Goal: Navigation & Orientation: Find specific page/section

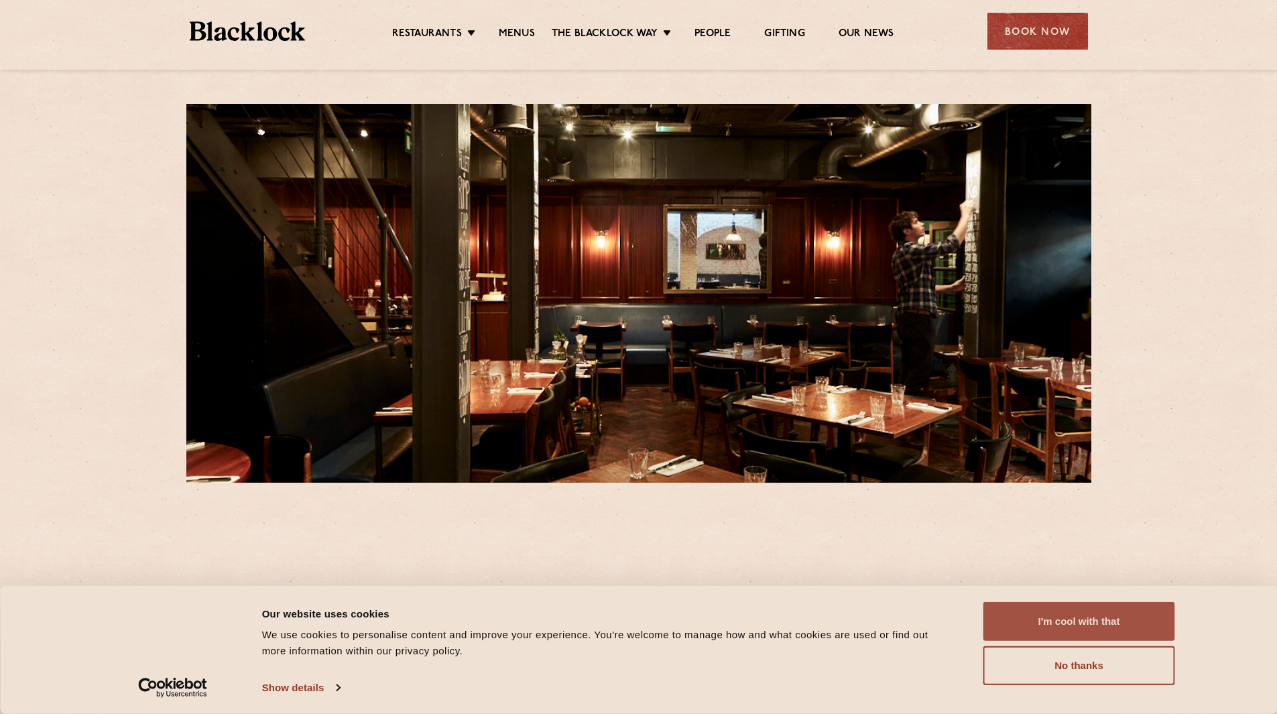
click at [1080, 628] on button "I'm cool with that" at bounding box center [1079, 621] width 192 height 39
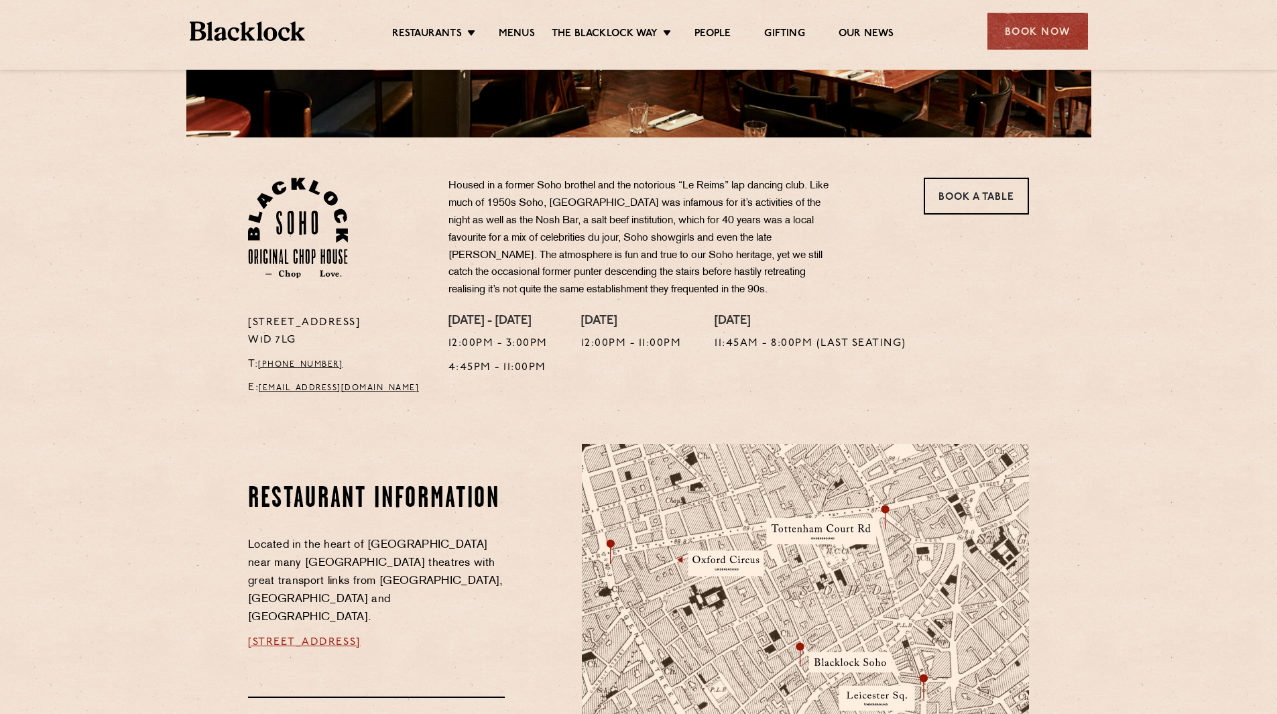
scroll to position [335, 0]
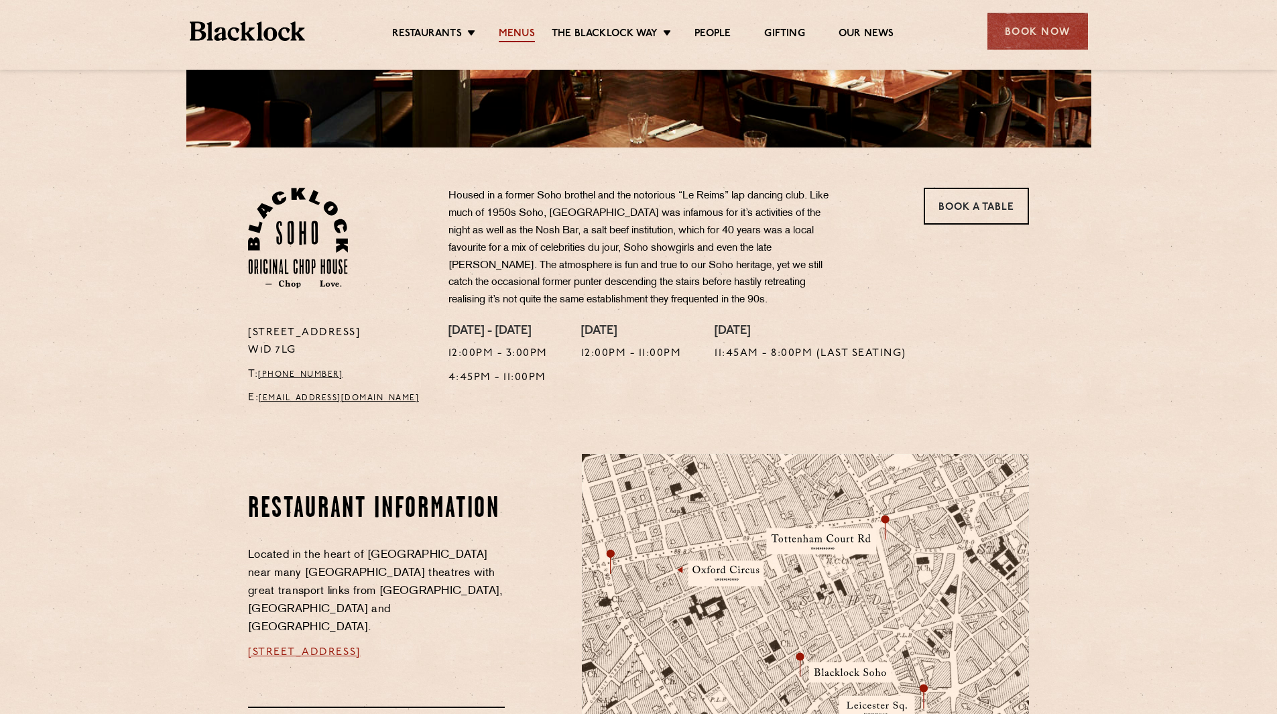
click at [503, 39] on link "Menus" at bounding box center [517, 34] width 36 height 15
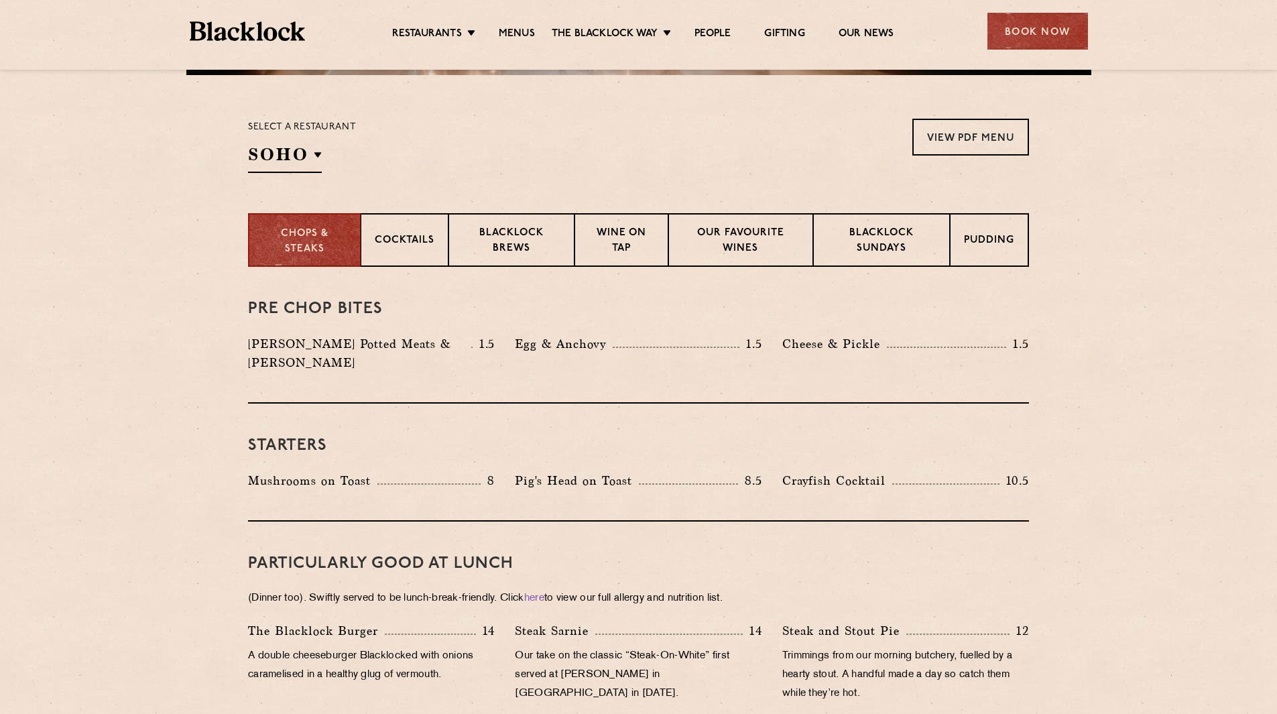
scroll to position [402, 0]
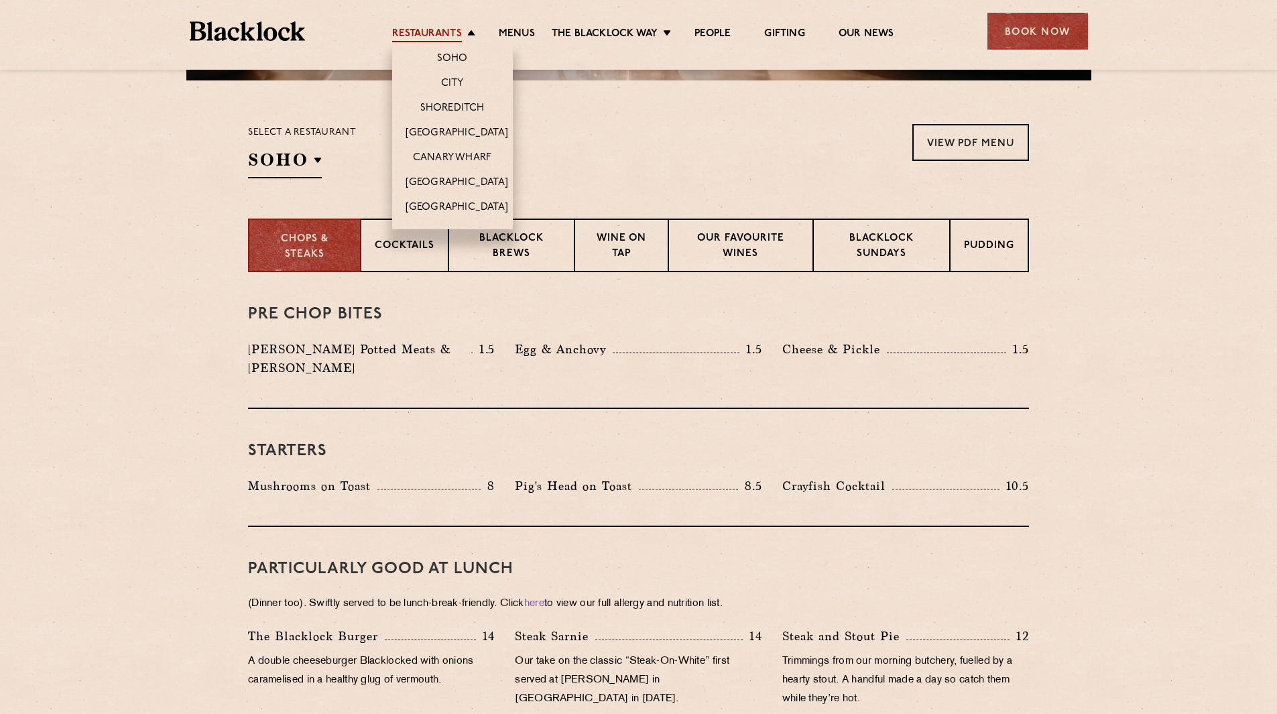
click at [428, 32] on link "Restaurants" at bounding box center [427, 34] width 70 height 15
